Goal: Navigation & Orientation: Find specific page/section

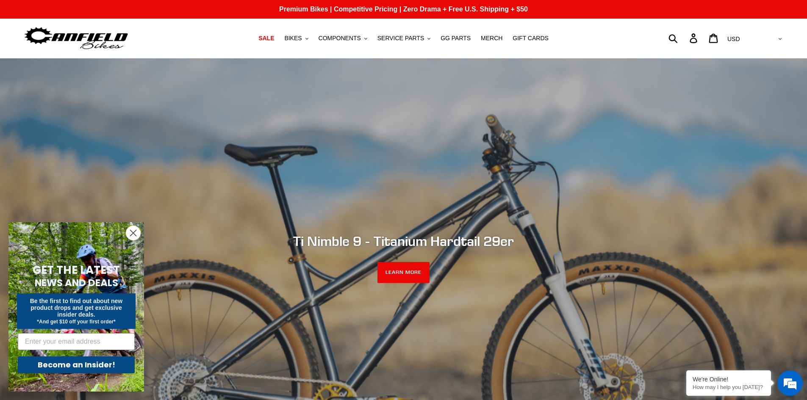
click at [135, 231] on icon "Close dialog" at bounding box center [133, 233] width 6 height 6
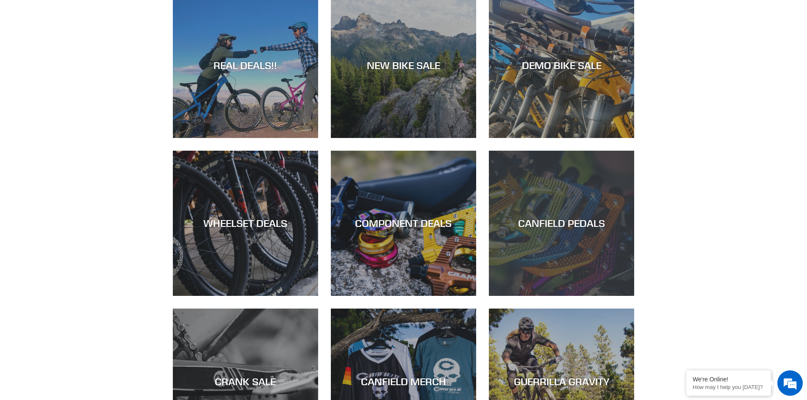
scroll to position [508, 0]
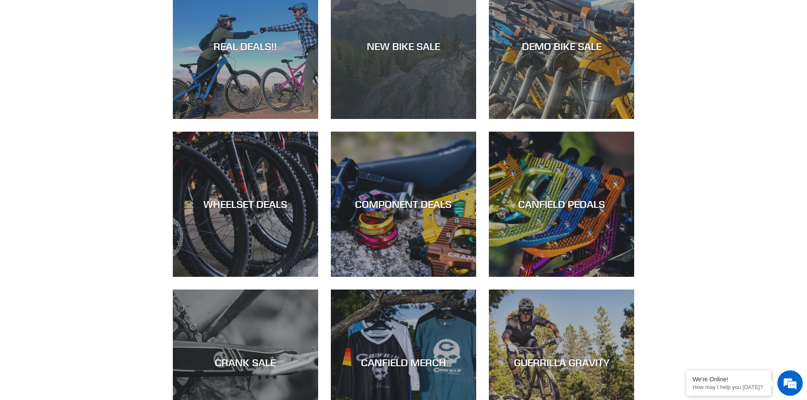
click at [403, 119] on div "NEW BIKE SALE" at bounding box center [403, 119] width 145 height 0
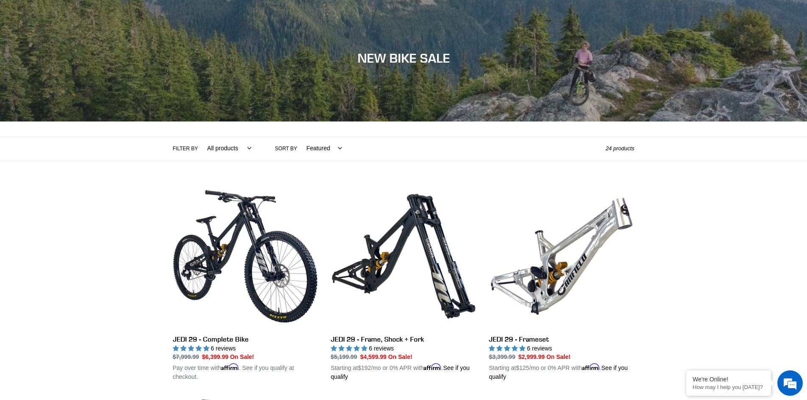
scroll to position [19, 0]
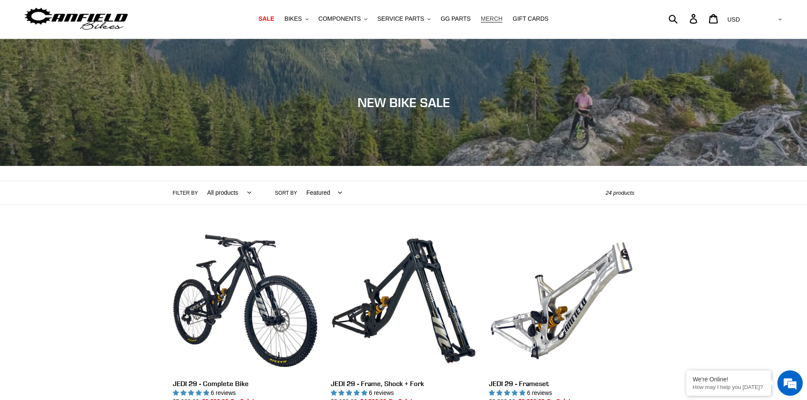
click at [481, 20] on span "MERCH" at bounding box center [492, 18] width 22 height 7
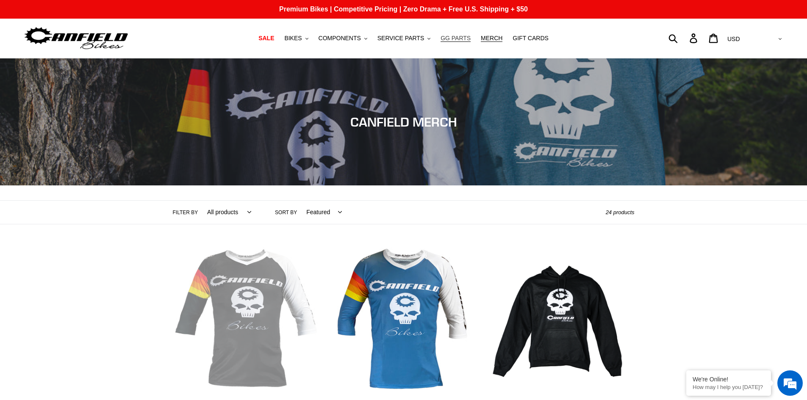
click at [450, 39] on span "GG PARTS" at bounding box center [455, 38] width 30 height 7
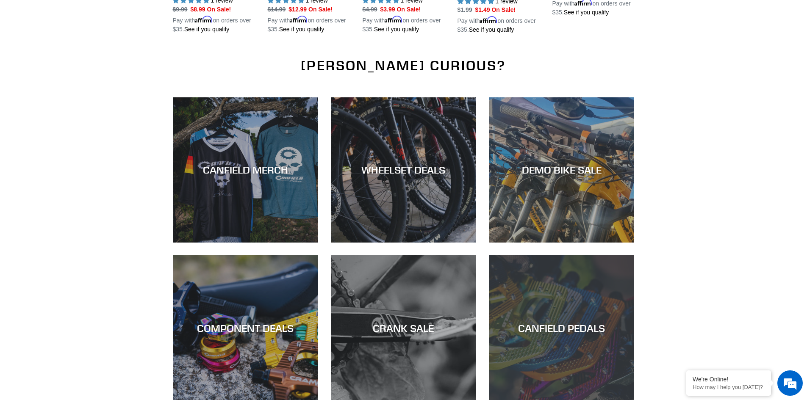
scroll to position [1101, 0]
